Goal: Task Accomplishment & Management: Complete application form

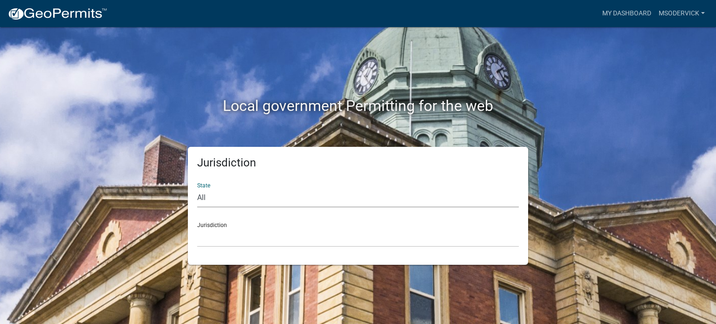
click at [235, 192] on select "All [US_STATE] [US_STATE] [US_STATE] [US_STATE] [US_STATE] [US_STATE] [US_STATE…" at bounding box center [358, 197] width 322 height 19
select select "[US_STATE]"
click at [197, 188] on select "All [US_STATE] [US_STATE] [US_STATE] [US_STATE] [US_STATE] [US_STATE] [US_STATE…" at bounding box center [358, 197] width 322 height 19
click at [220, 231] on select "City of [GEOGRAPHIC_DATA], [US_STATE] City of [GEOGRAPHIC_DATA], [US_STATE] Cit…" at bounding box center [358, 237] width 322 height 19
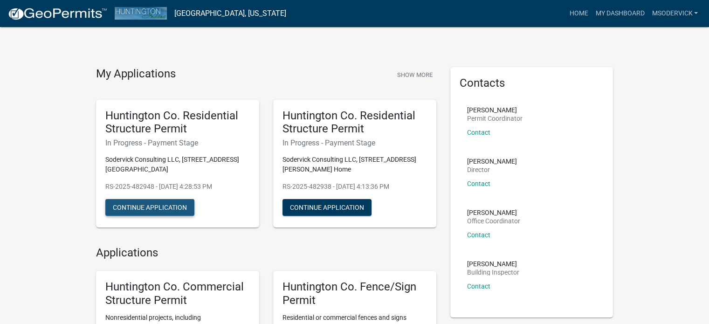
click at [145, 212] on button "Continue Application" at bounding box center [149, 207] width 89 height 17
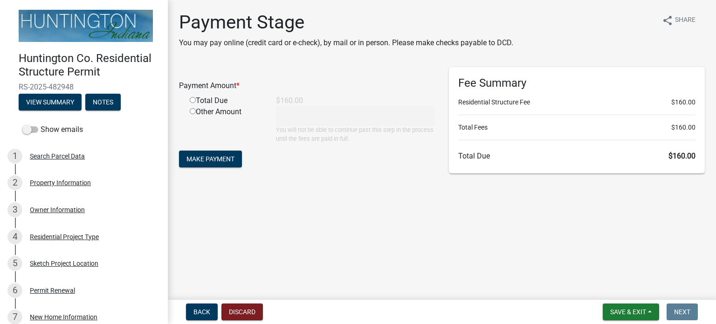
click at [192, 99] on input "radio" at bounding box center [193, 100] width 6 height 6
radio input "true"
type input "160"
click at [207, 161] on span "Make Payment" at bounding box center [211, 158] width 48 height 7
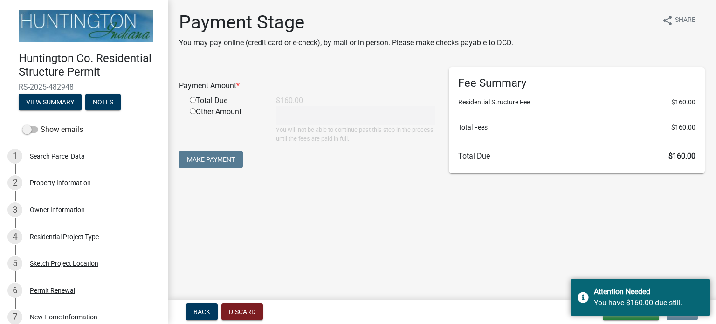
click at [191, 99] on input "radio" at bounding box center [193, 100] width 6 height 6
radio input "true"
type input "160"
click at [208, 162] on button "Make Payment" at bounding box center [211, 160] width 64 height 18
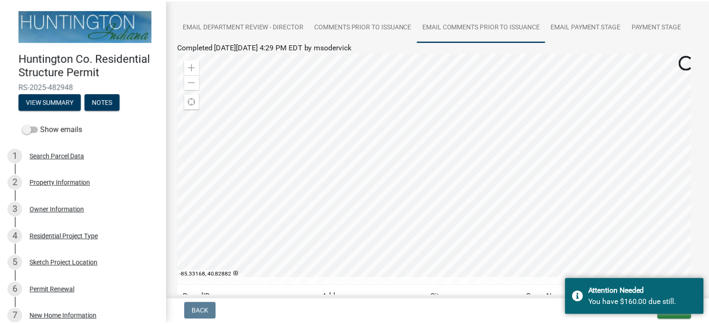
scroll to position [237, 0]
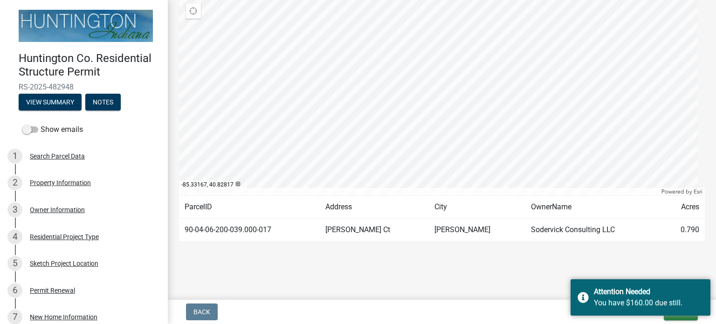
click at [479, 272] on main "Submitted Thank you for submitting your information. You may view the submitted…" at bounding box center [442, 148] width 548 height 296
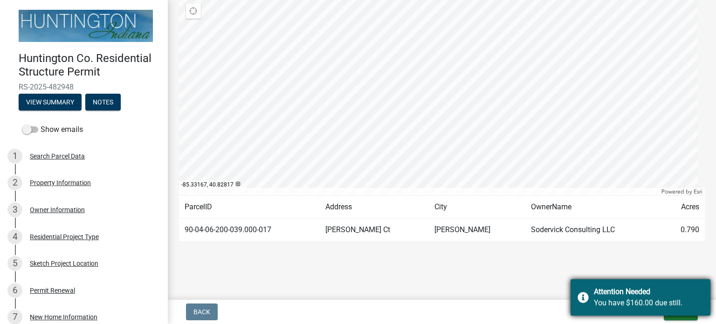
click at [579, 297] on div "Attention Needed You have $160.00 due still." at bounding box center [641, 297] width 140 height 36
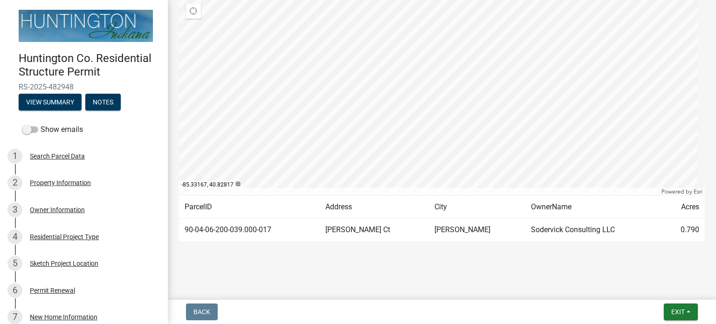
click at [614, 226] on td "Sodervick Consulting LLC" at bounding box center [594, 230] width 137 height 23
click at [684, 310] on span "Exit" at bounding box center [679, 311] width 14 height 7
click at [654, 289] on button "Save & Exit" at bounding box center [661, 288] width 75 height 22
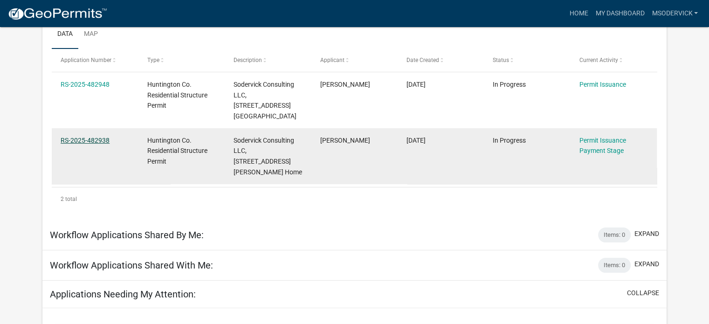
scroll to position [143, 0]
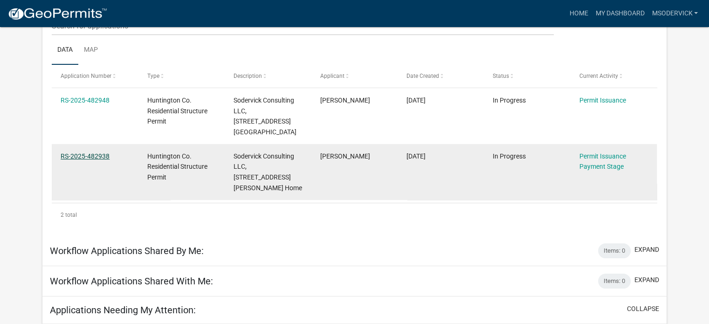
click at [76, 152] on link "RS-2025-482938" at bounding box center [85, 155] width 49 height 7
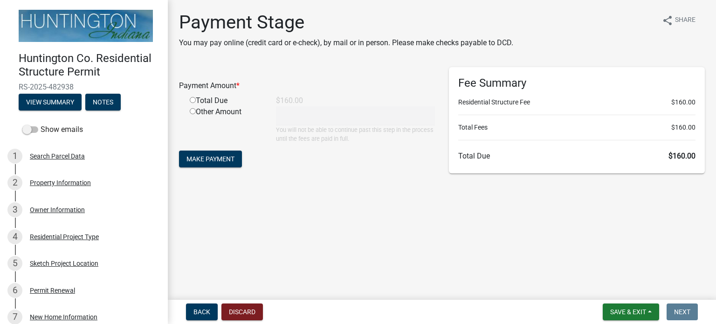
drag, startPoint x: 198, startPoint y: 102, endPoint x: 194, endPoint y: 114, distance: 13.0
click at [198, 102] on div "Total Due" at bounding box center [226, 100] width 86 height 11
drag, startPoint x: 190, startPoint y: 100, endPoint x: 199, endPoint y: 109, distance: 11.9
click at [190, 100] on input "radio" at bounding box center [193, 100] width 6 height 6
radio input "true"
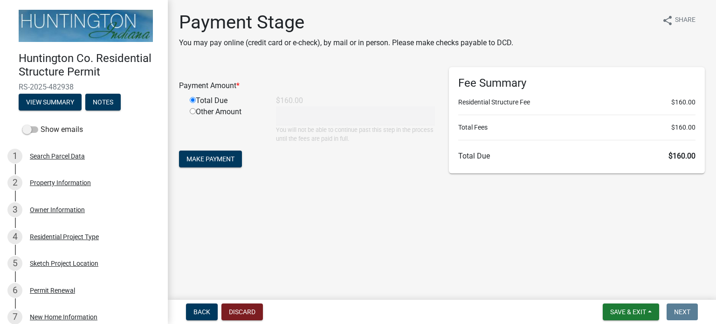
type input "160"
click at [212, 159] on span "Make Payment" at bounding box center [211, 158] width 48 height 7
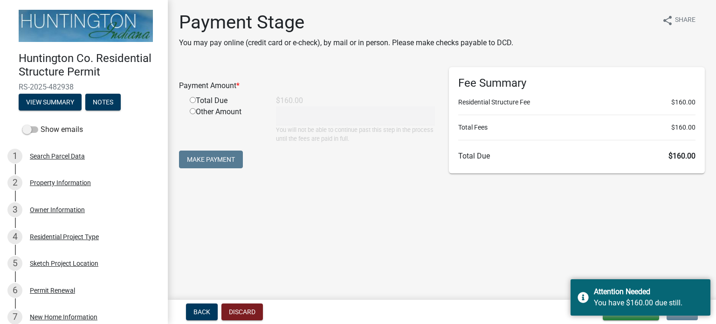
click at [192, 97] on input "radio" at bounding box center [193, 100] width 6 height 6
radio input "true"
type input "160"
click at [205, 158] on button "Make Payment" at bounding box center [211, 160] width 64 height 18
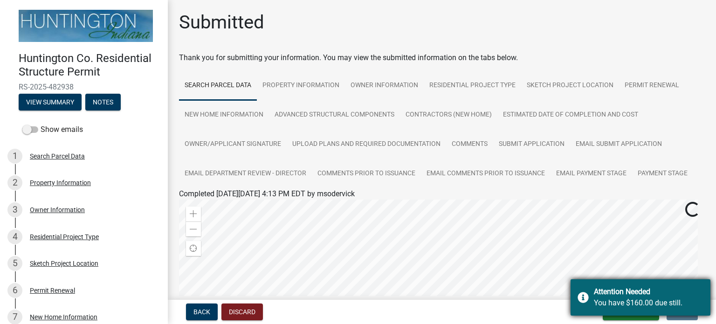
click at [625, 293] on div "Attention Needed" at bounding box center [649, 291] width 110 height 11
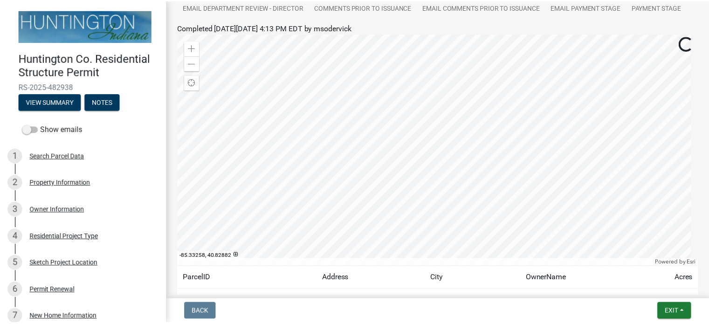
scroll to position [237, 0]
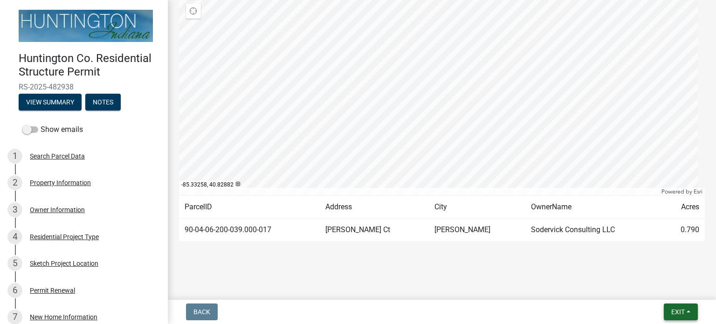
click at [674, 311] on span "Exit" at bounding box center [679, 311] width 14 height 7
click at [655, 285] on button "Save & Exit" at bounding box center [661, 288] width 75 height 22
